Goal: Information Seeking & Learning: Learn about a topic

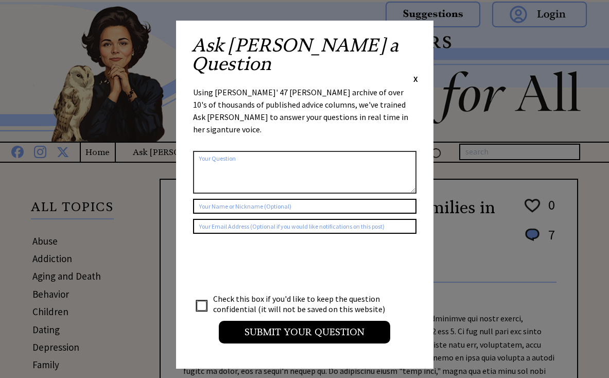
click at [411, 41] on div "Ask [PERSON_NAME] a Question X" at bounding box center [305, 60] width 227 height 48
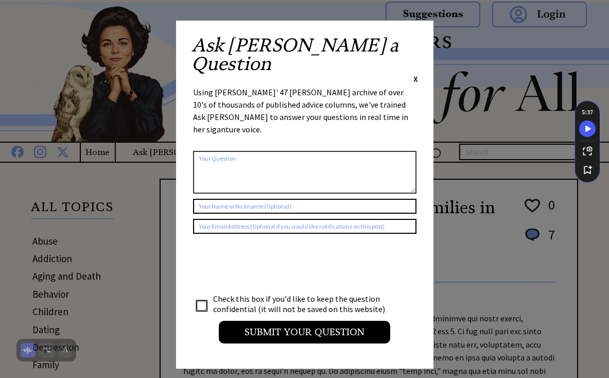
click at [418, 43] on div "Ask [PERSON_NAME] a Question X Using [PERSON_NAME]' 47 [PERSON_NAME] archive of…" at bounding box center [304, 195] width 257 height 348
click at [417, 74] on span "X" at bounding box center [415, 79] width 5 height 10
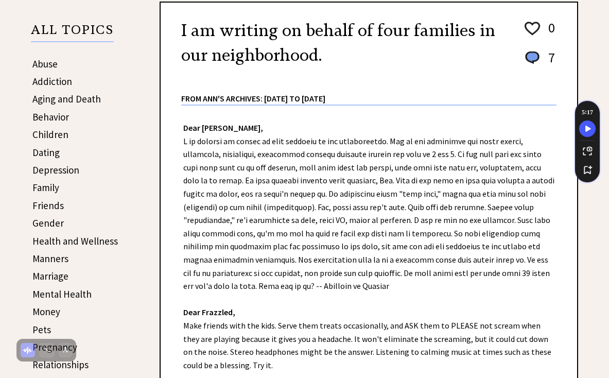
scroll to position [197, 0]
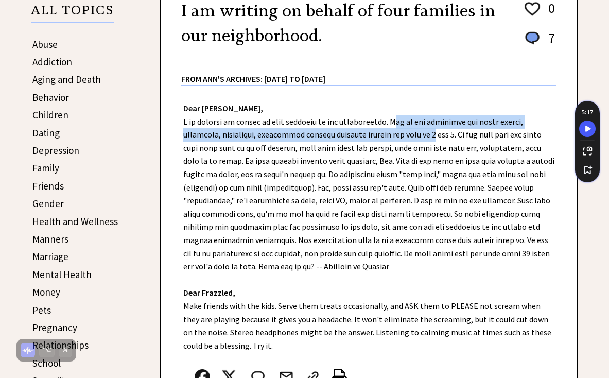
drag, startPoint x: 388, startPoint y: 122, endPoint x: 426, endPoint y: 140, distance: 41.7
click at [426, 140] on div "Dear [PERSON_NAME], Dear Frazzled, Make friends with the kids. Serve them treat…" at bounding box center [369, 259] width 417 height 347
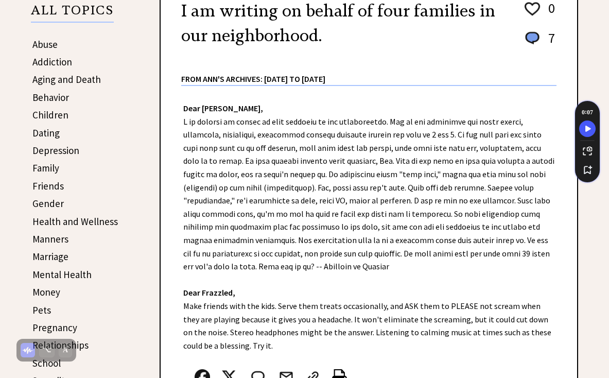
click at [339, 148] on div "Dear [PERSON_NAME], Dear Frazzled, Make friends with the kids. Serve them treat…" at bounding box center [369, 259] width 417 height 347
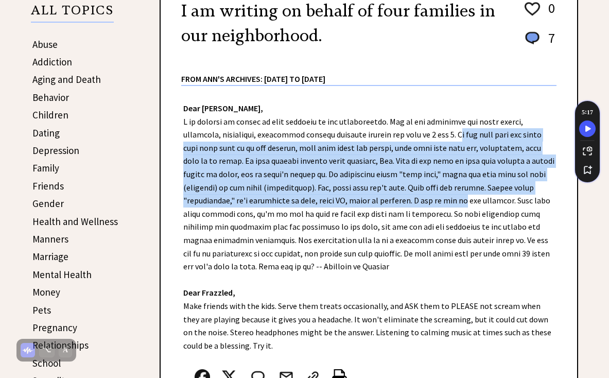
drag, startPoint x: 453, startPoint y: 134, endPoint x: 452, endPoint y: 203, distance: 69.0
click at [453, 203] on div "Dear [PERSON_NAME], Dear Frazzled, Make friends with the kids. Serve them treat…" at bounding box center [369, 259] width 417 height 347
click at [452, 203] on div "Dear [PERSON_NAME], Dear Frazzled, Make friends with the kids. Serve them treat…" at bounding box center [369, 259] width 417 height 347
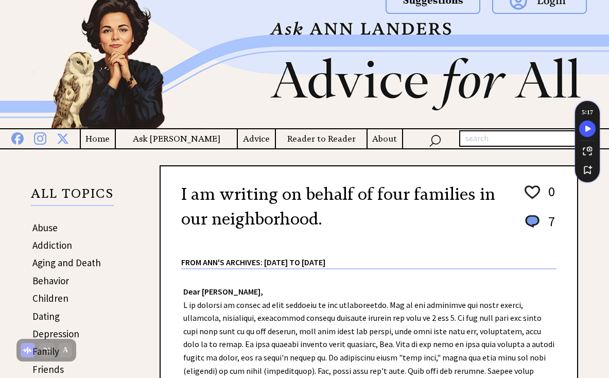
scroll to position [0, 0]
